Goal: Information Seeking & Learning: Check status

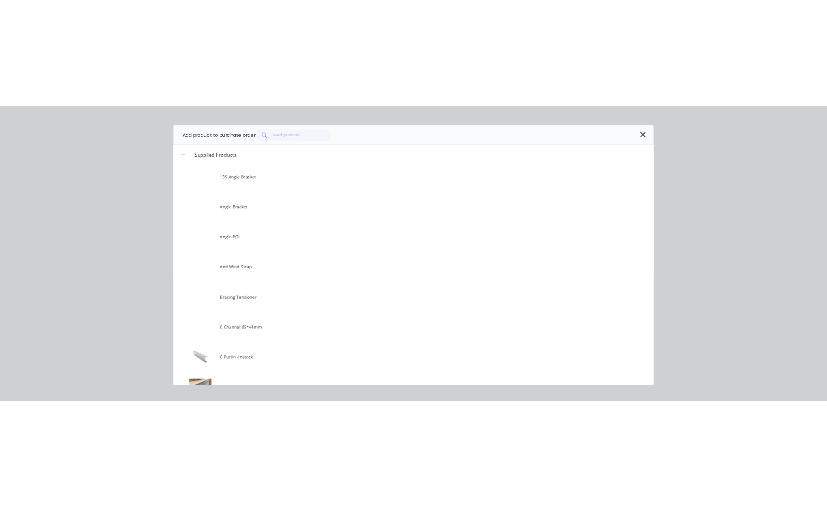
scroll to position [52, 0]
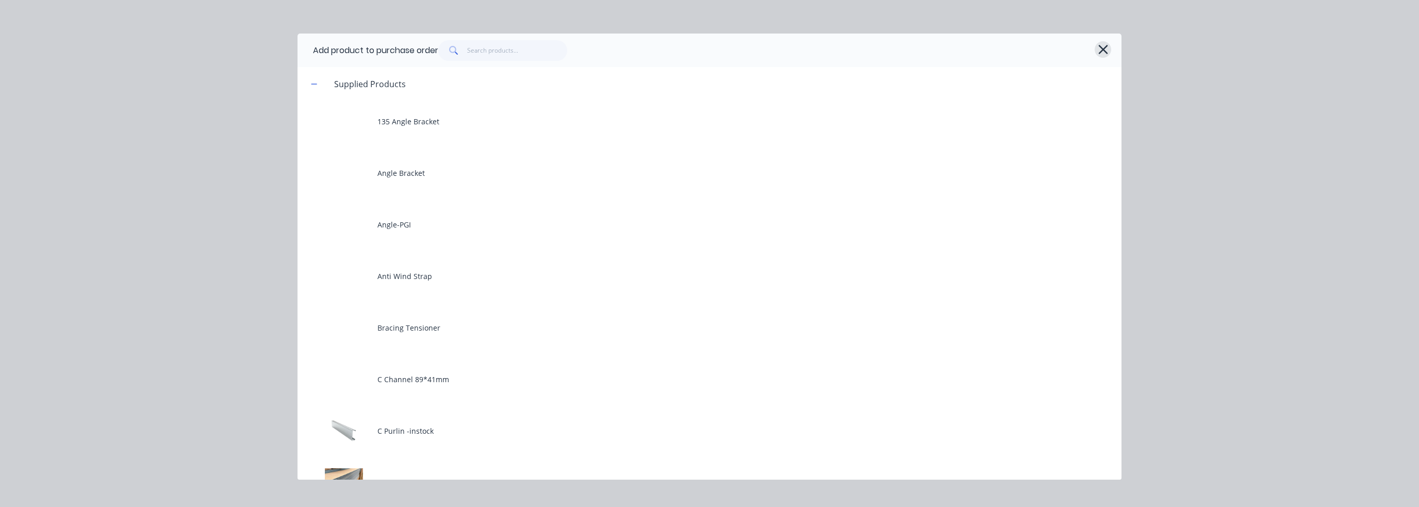
click at [1108, 45] on icon "button" at bounding box center [1103, 49] width 11 height 14
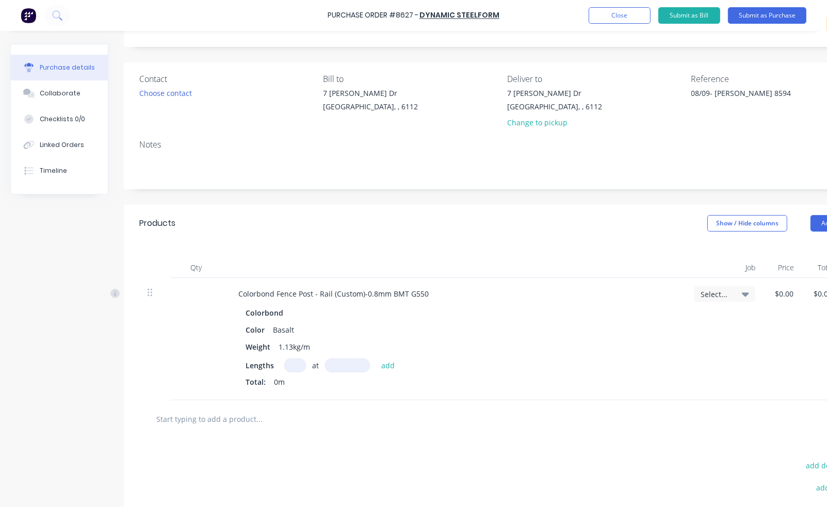
type textarea "x"
click at [42, 336] on div "Created by [PERSON_NAME] Created [DATE] Required [DATE] Status Draft Contact Ch…" at bounding box center [446, 299] width 872 height 615
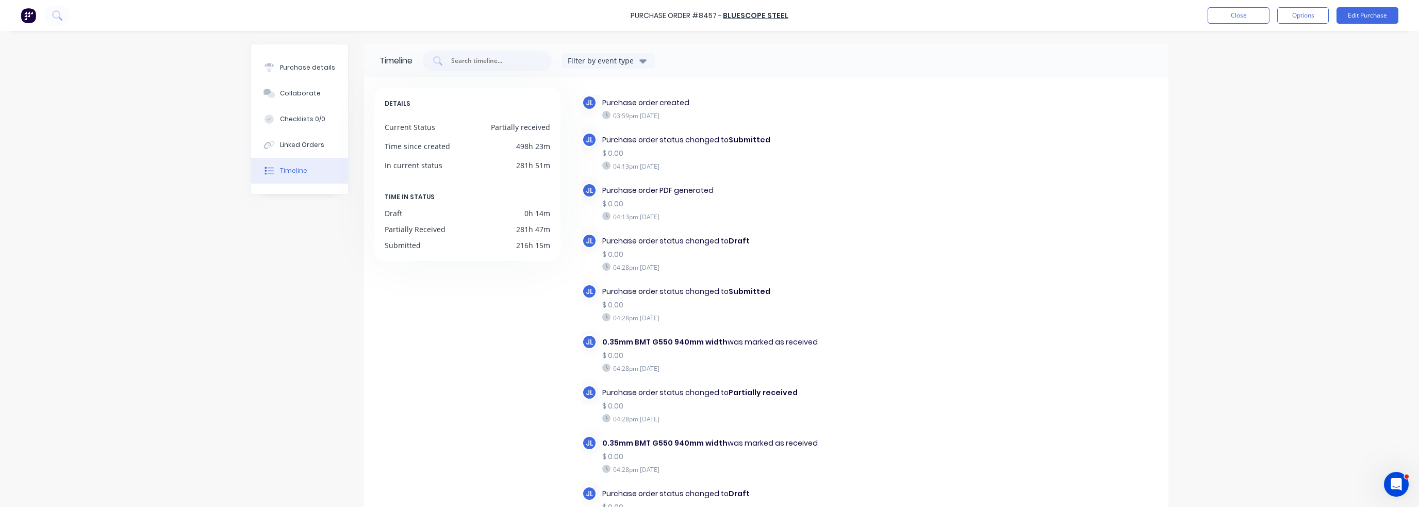
scroll to position [37, 0]
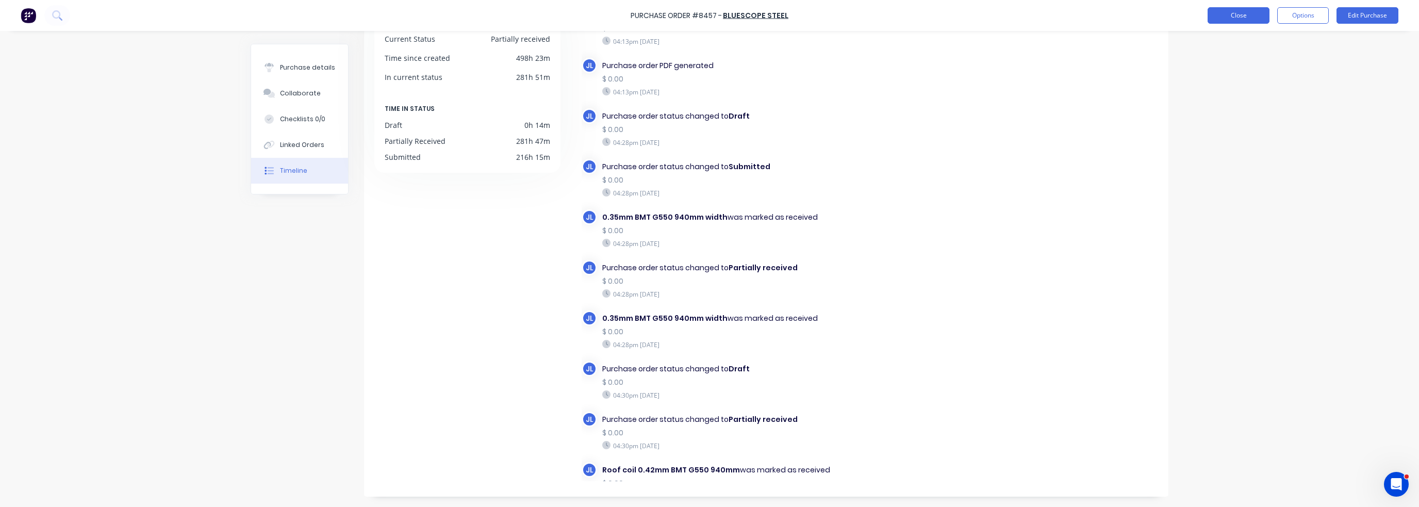
click at [1236, 13] on button "Close" at bounding box center [1239, 15] width 62 height 17
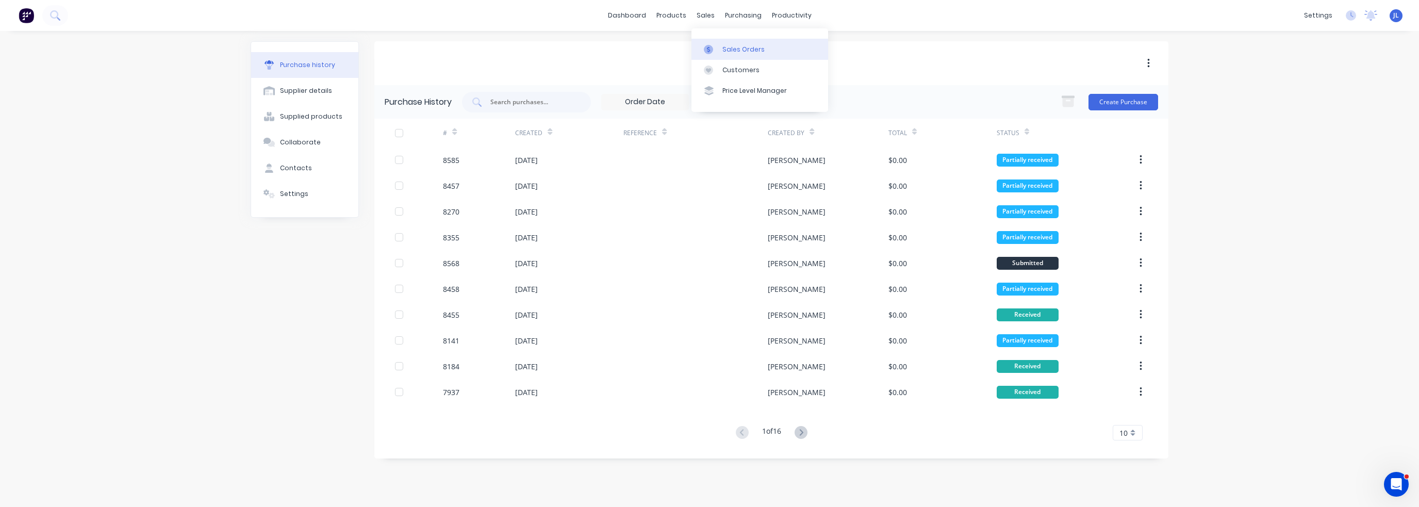
click at [727, 56] on link "Sales Orders" at bounding box center [760, 49] width 137 height 21
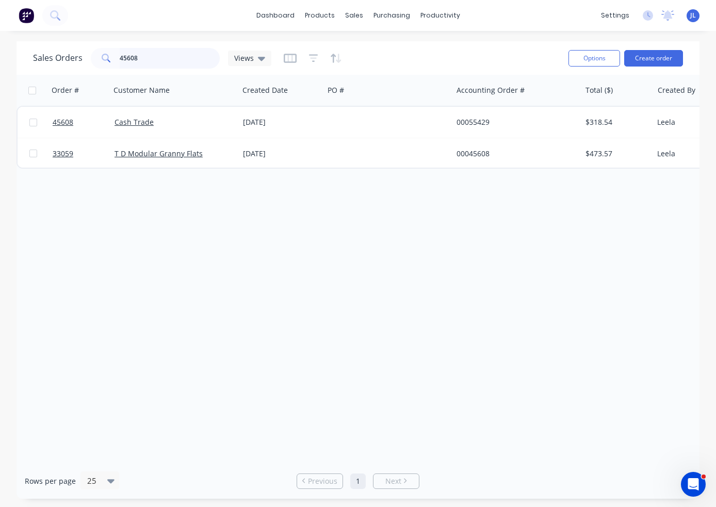
click at [143, 60] on input "45608" at bounding box center [170, 58] width 101 height 21
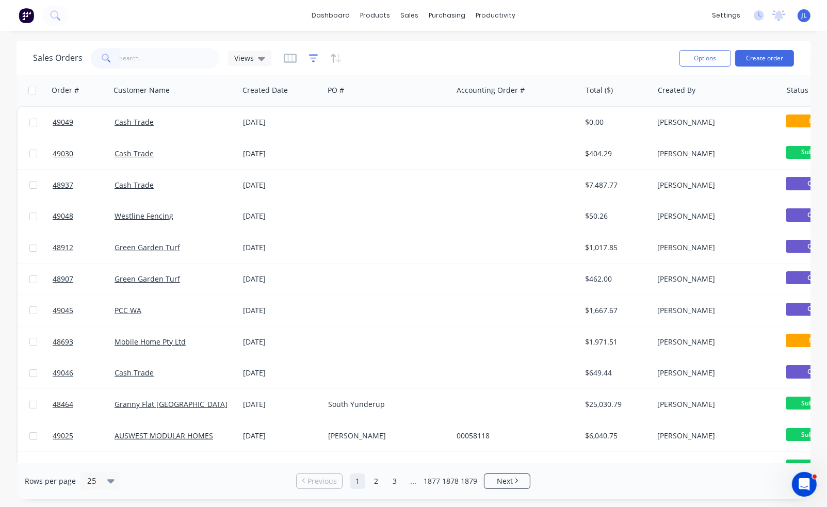
click at [315, 57] on icon "button" at bounding box center [313, 58] width 9 height 10
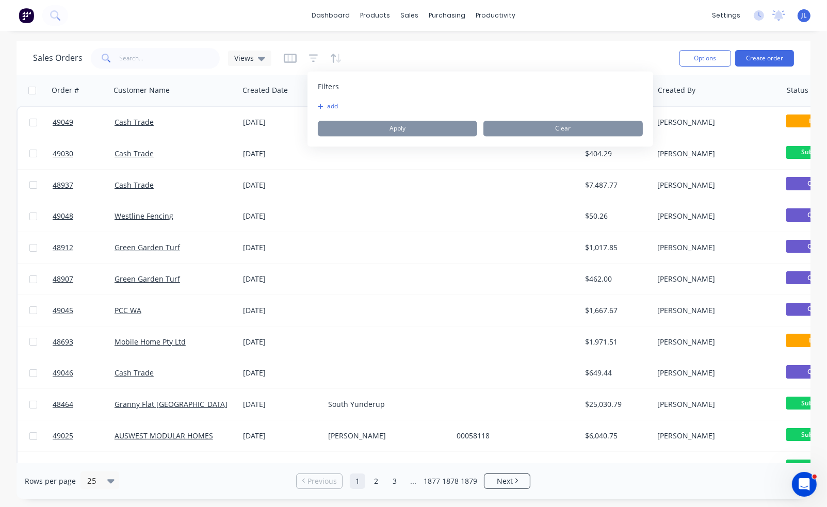
click at [328, 108] on button "add" at bounding box center [331, 106] width 26 height 8
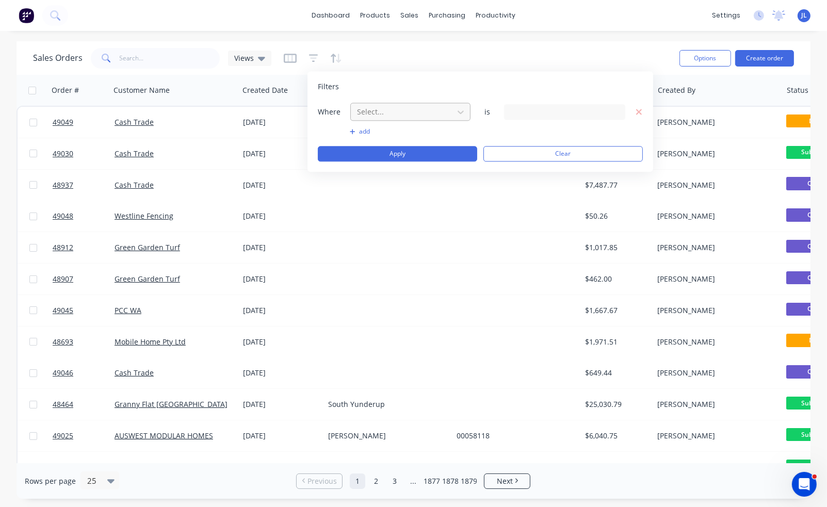
click at [381, 109] on div at bounding box center [402, 111] width 92 height 13
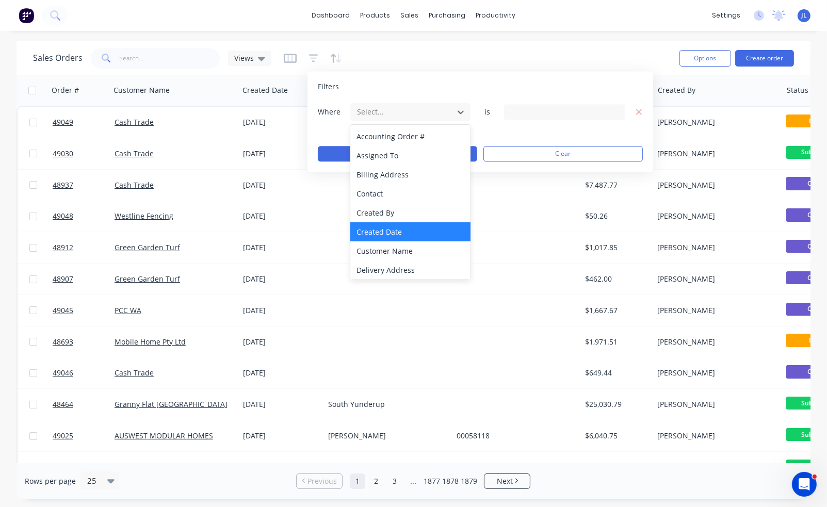
click at [399, 228] on div "Created Date" at bounding box center [410, 231] width 120 height 19
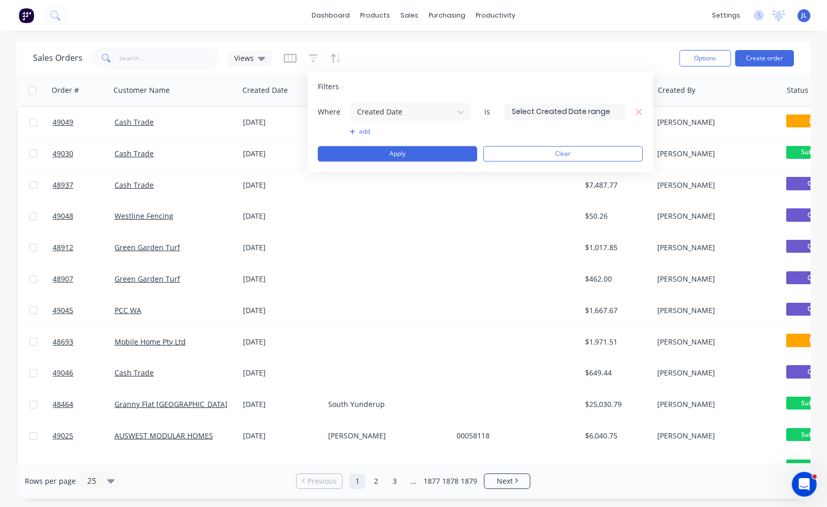
click at [556, 110] on input at bounding box center [564, 111] width 120 height 15
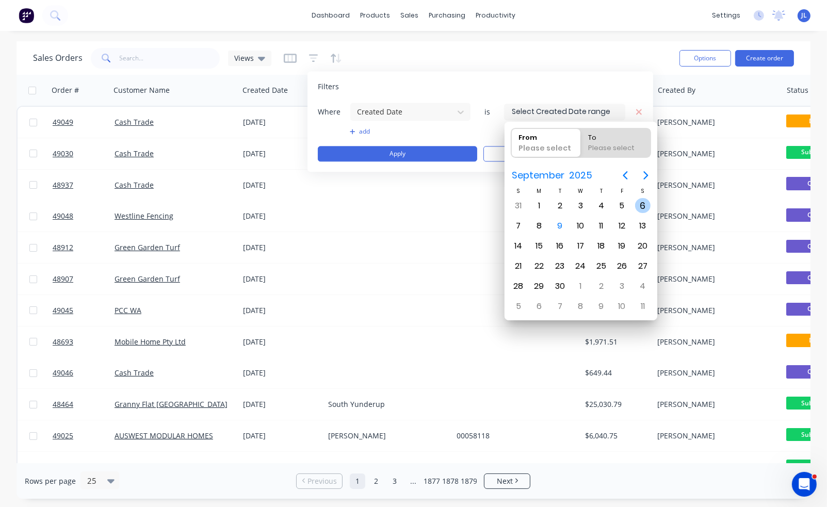
click at [647, 203] on div "6" at bounding box center [642, 205] width 15 height 15
type input "06/09/25"
radio input "false"
radio input "true"
click at [647, 203] on div "6" at bounding box center [642, 205] width 15 height 15
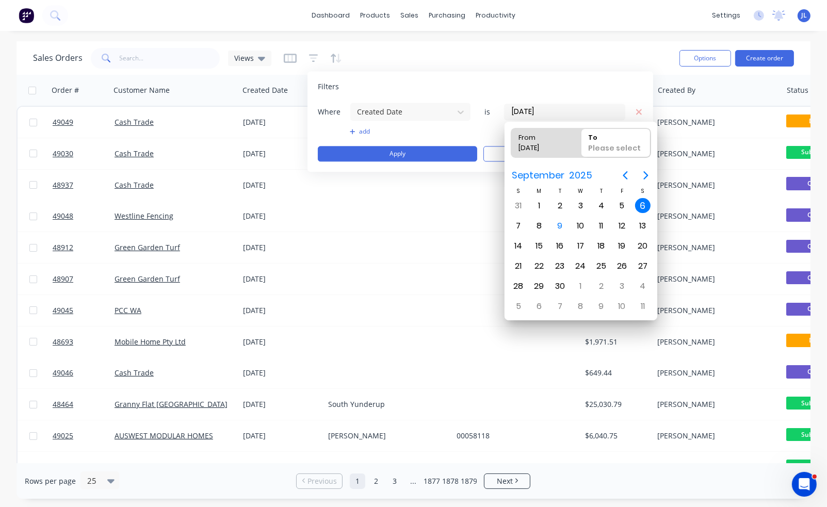
type input "06/09/25 - 06/09/25"
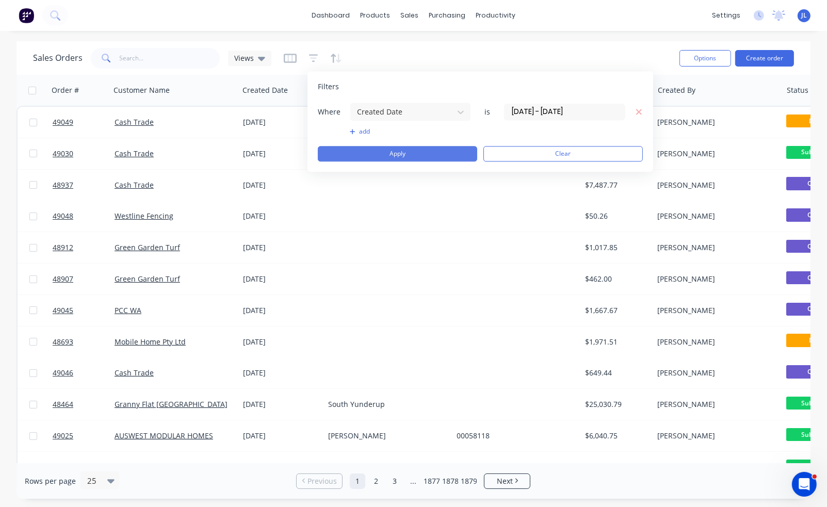
click at [373, 154] on button "Apply" at bounding box center [397, 153] width 159 height 15
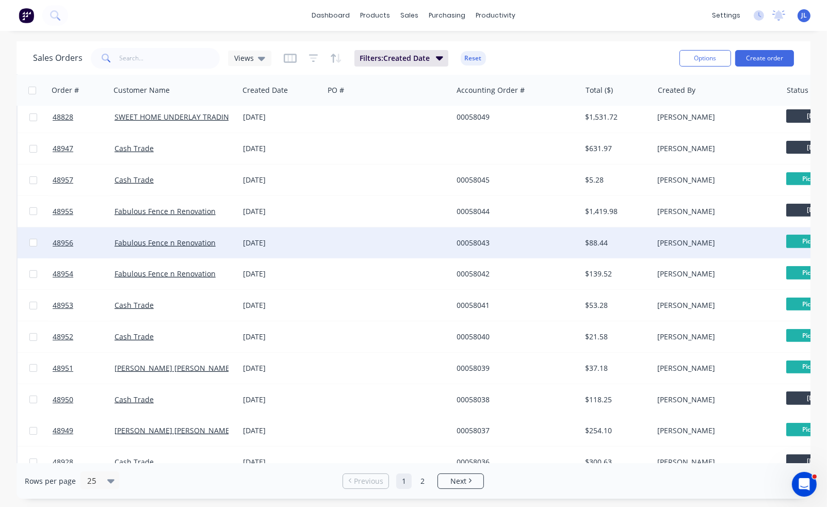
scroll to position [431, 0]
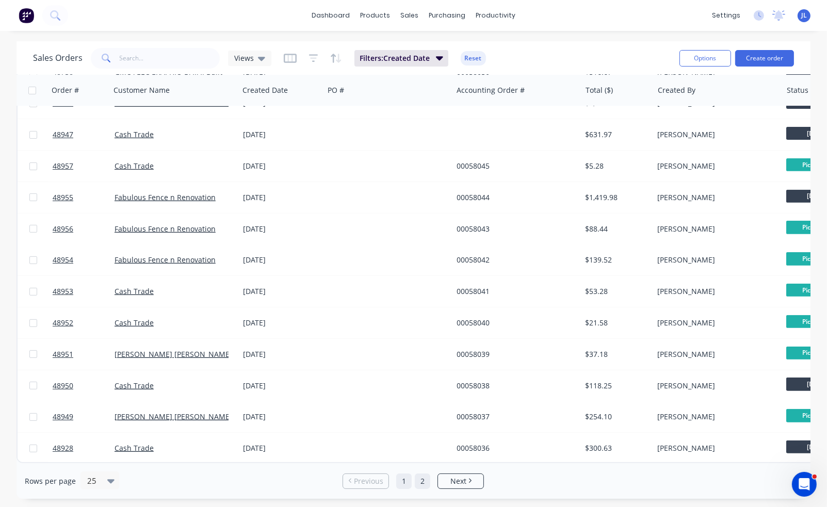
click at [417, 480] on link "2" at bounding box center [422, 480] width 15 height 15
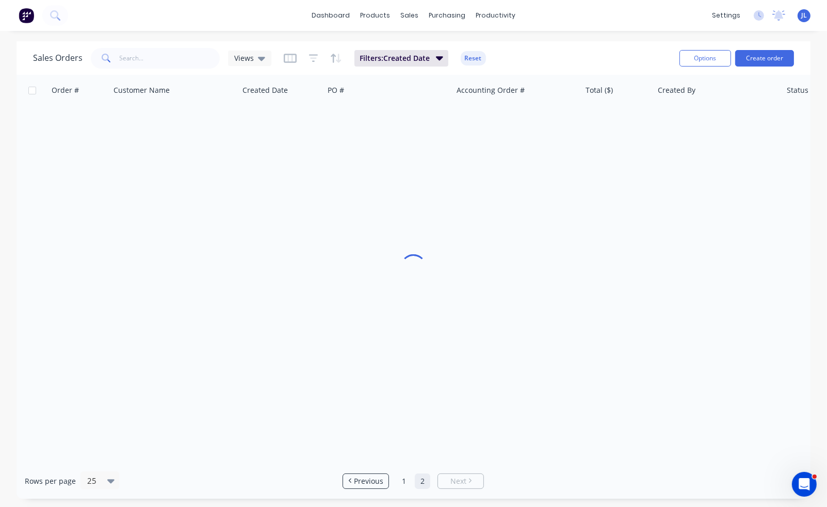
scroll to position [0, 0]
click at [403, 481] on link "1" at bounding box center [403, 480] width 15 height 15
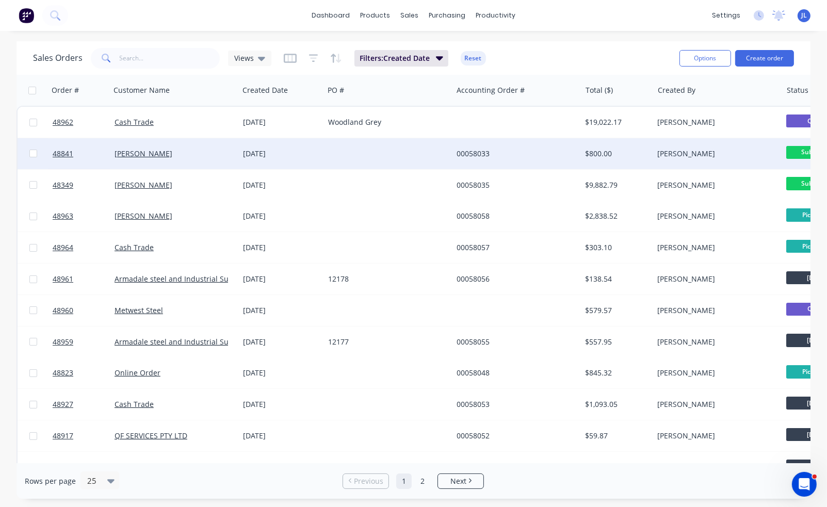
click at [565, 149] on div "00058033" at bounding box center [513, 154] width 114 height 10
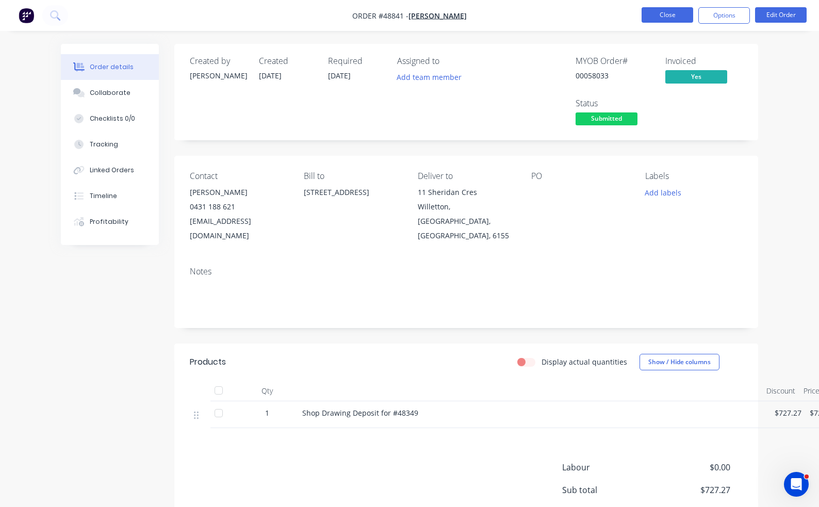
click at [677, 10] on button "Close" at bounding box center [668, 14] width 52 height 15
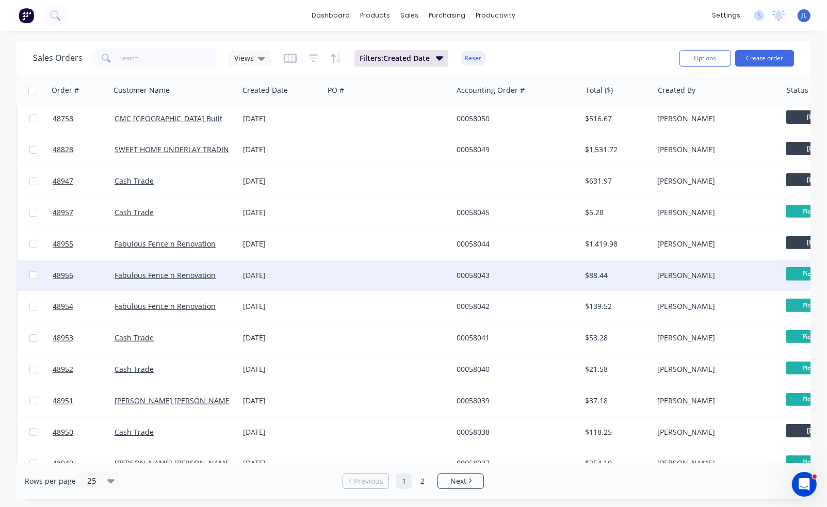
scroll to position [431, 0]
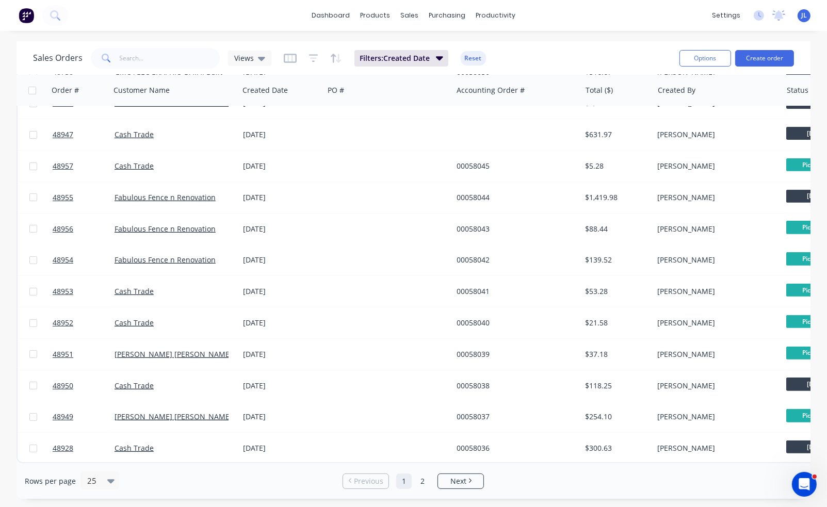
click at [578, 57] on div "Sales Orders Views Filters: Created Date Reset" at bounding box center [352, 57] width 638 height 25
click at [438, 57] on icon "button" at bounding box center [439, 58] width 7 height 4
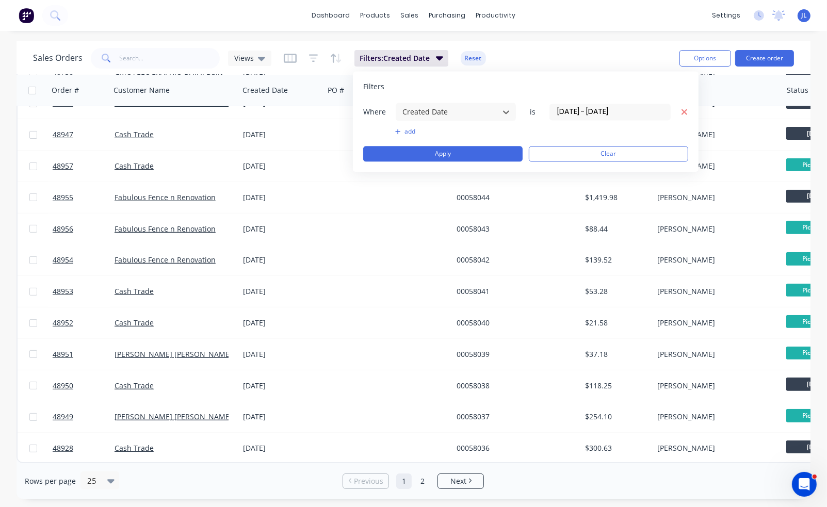
click at [683, 111] on icon "button" at bounding box center [684, 112] width 6 height 6
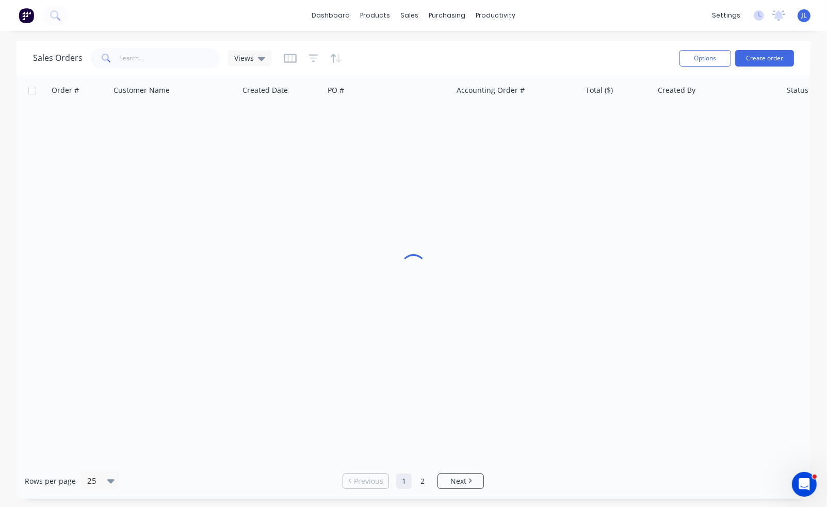
click at [580, 23] on div "dashboard products sales purchasing productivity dashboard products Product Cat…" at bounding box center [413, 15] width 827 height 31
click at [595, 14] on div "dashboard products sales purchasing productivity dashboard products Product Cat…" at bounding box center [413, 15] width 827 height 31
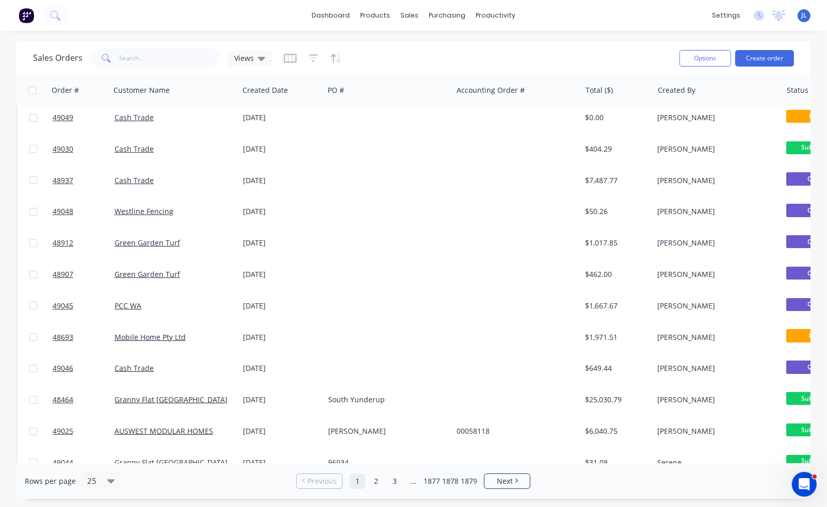
scroll to position [0, 0]
